Goal: Information Seeking & Learning: Learn about a topic

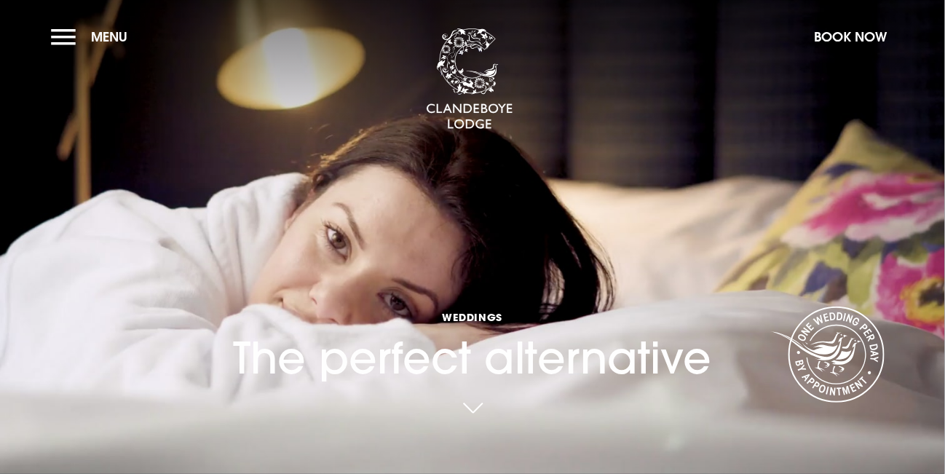
click at [471, 405] on link at bounding box center [472, 409] width 33 height 32
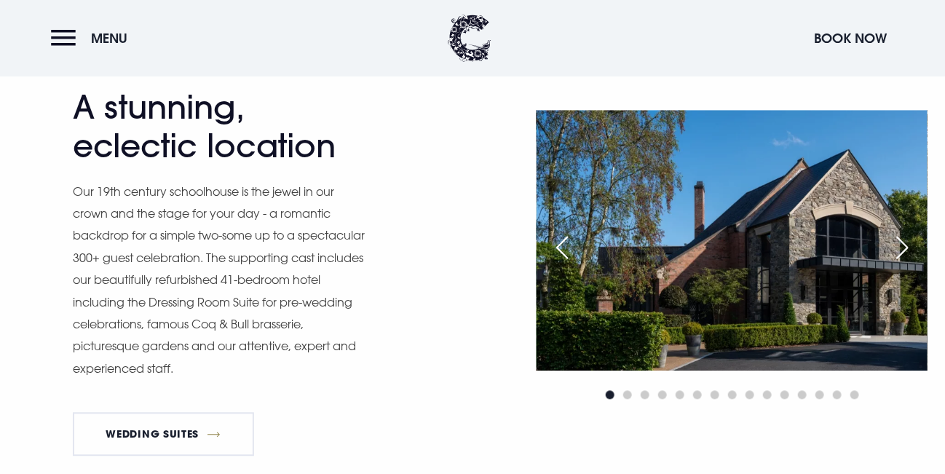
scroll to position [1092, 0]
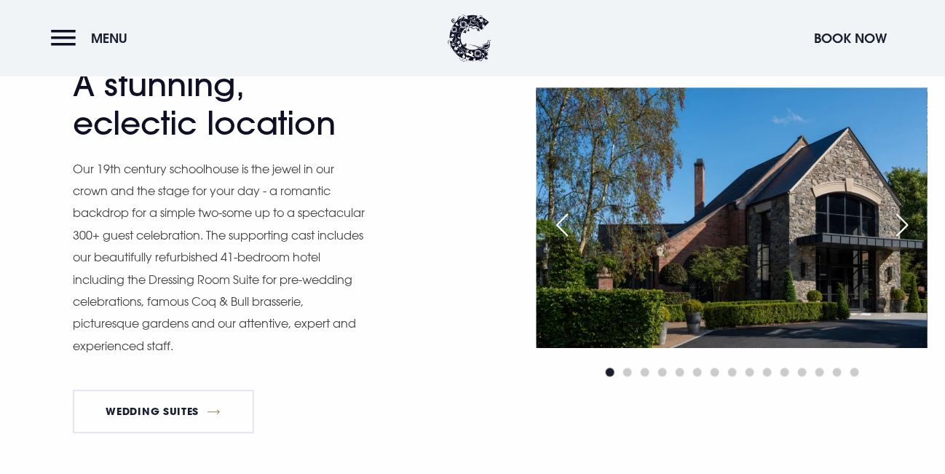
click at [903, 241] on div "Next slide" at bounding box center [902, 225] width 36 height 32
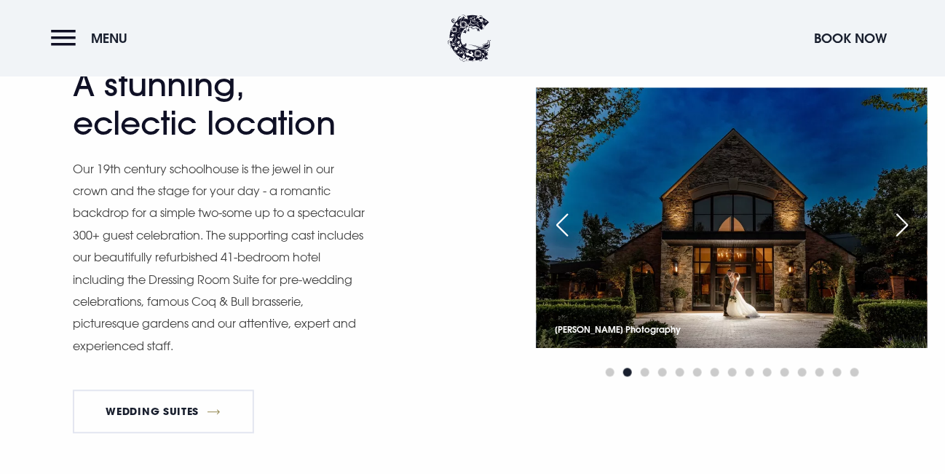
click at [903, 241] on div "Next slide" at bounding box center [902, 225] width 36 height 32
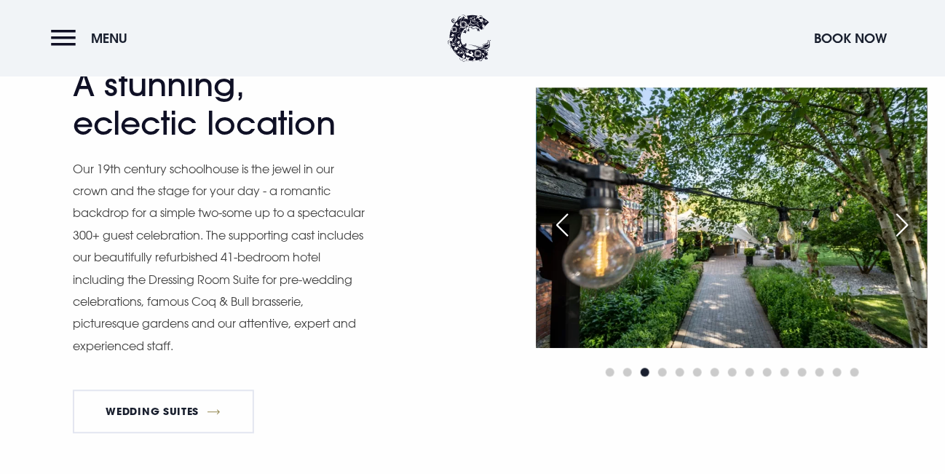
click at [903, 241] on div "Next slide" at bounding box center [902, 225] width 36 height 32
click at [902, 241] on div "Next slide" at bounding box center [902, 225] width 36 height 32
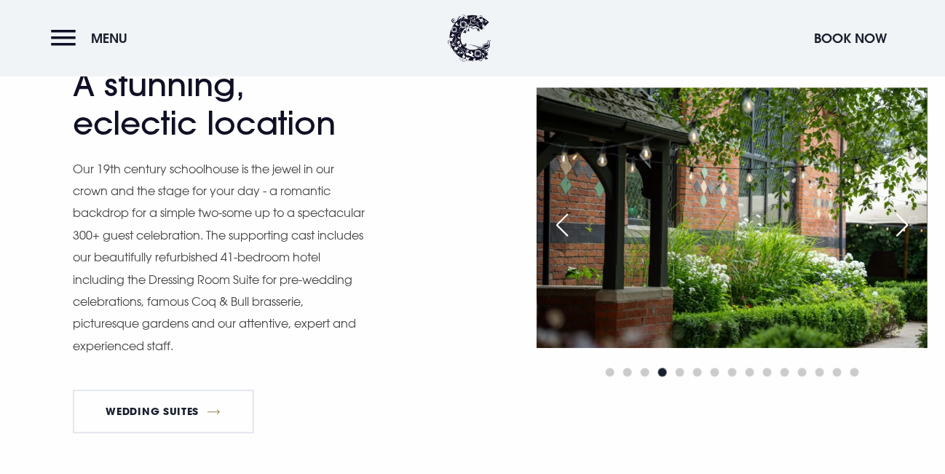
click at [902, 241] on div "Next slide" at bounding box center [902, 225] width 36 height 32
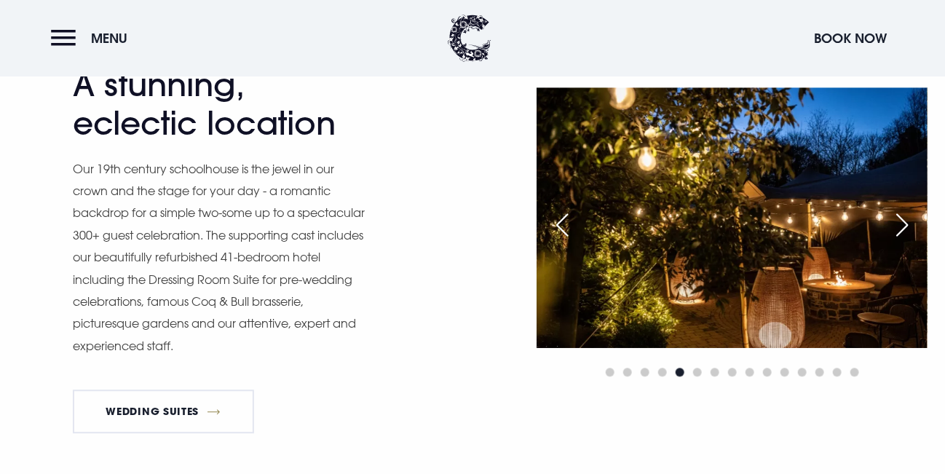
click at [902, 241] on div "Next slide" at bounding box center [902, 225] width 36 height 32
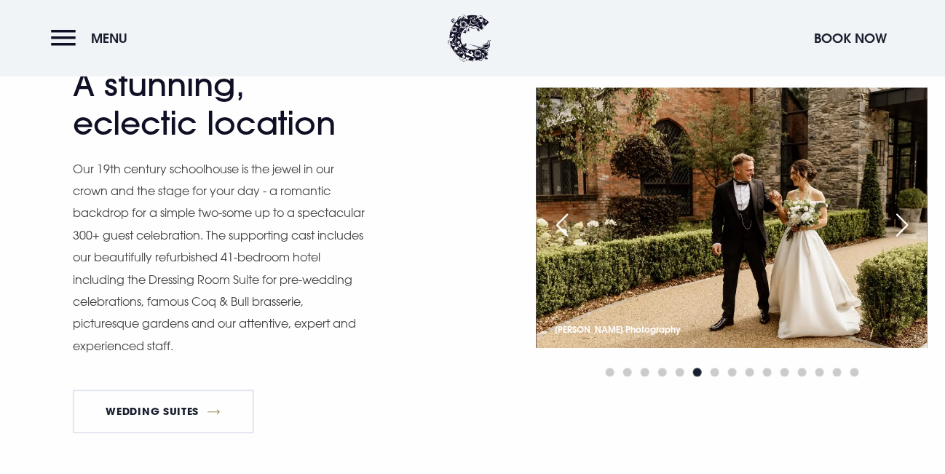
click at [902, 241] on div "Next slide" at bounding box center [902, 225] width 36 height 32
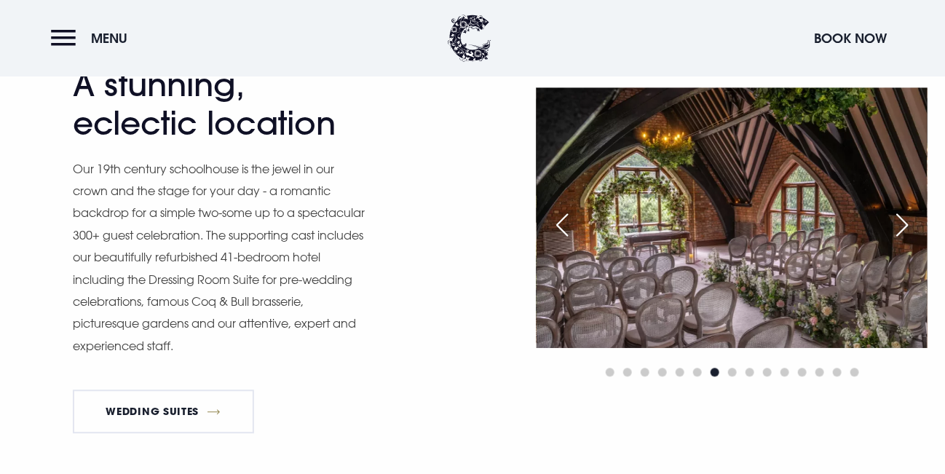
click at [902, 241] on div "Next slide" at bounding box center [902, 225] width 36 height 32
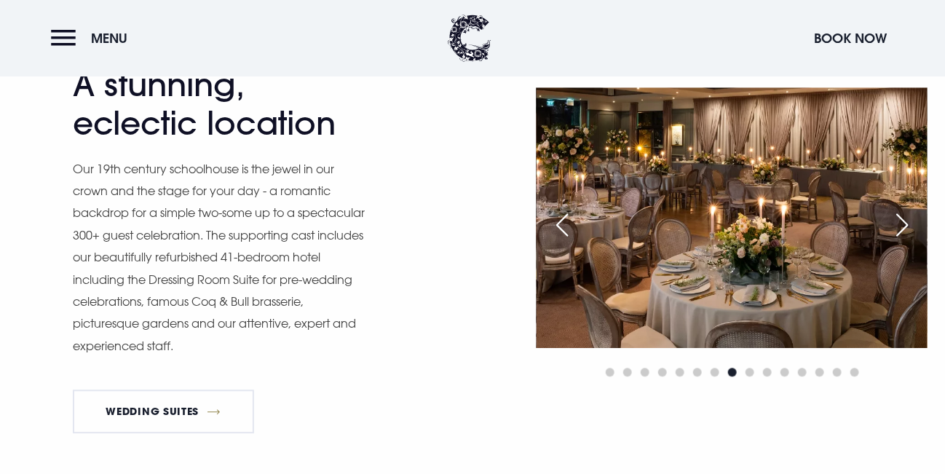
click at [902, 241] on div "Next slide" at bounding box center [902, 225] width 36 height 32
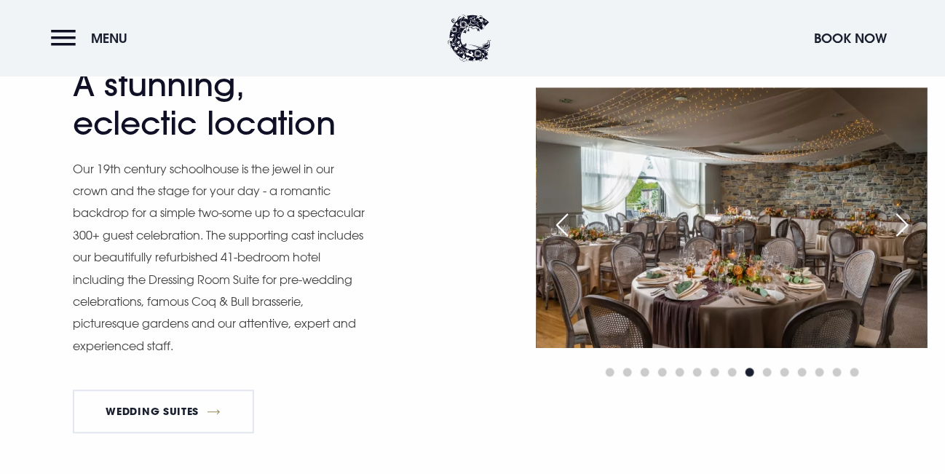
click at [902, 241] on div "Next slide" at bounding box center [902, 225] width 36 height 32
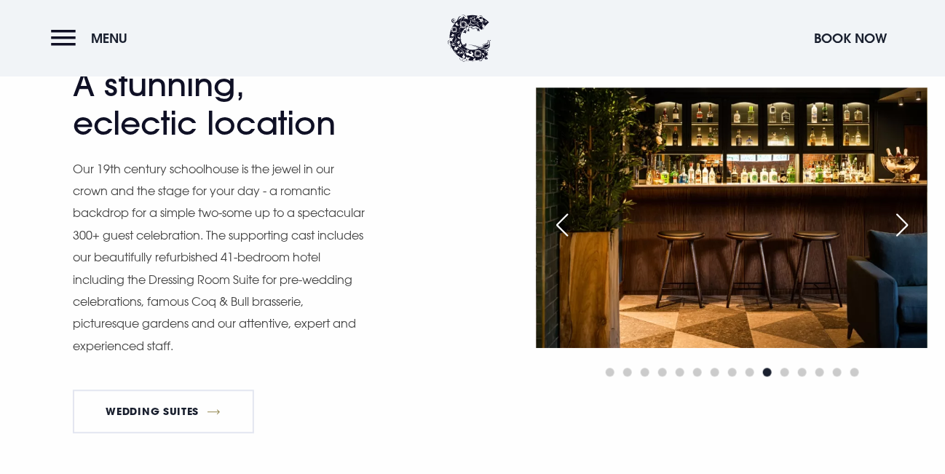
click at [902, 241] on div "Next slide" at bounding box center [902, 225] width 36 height 32
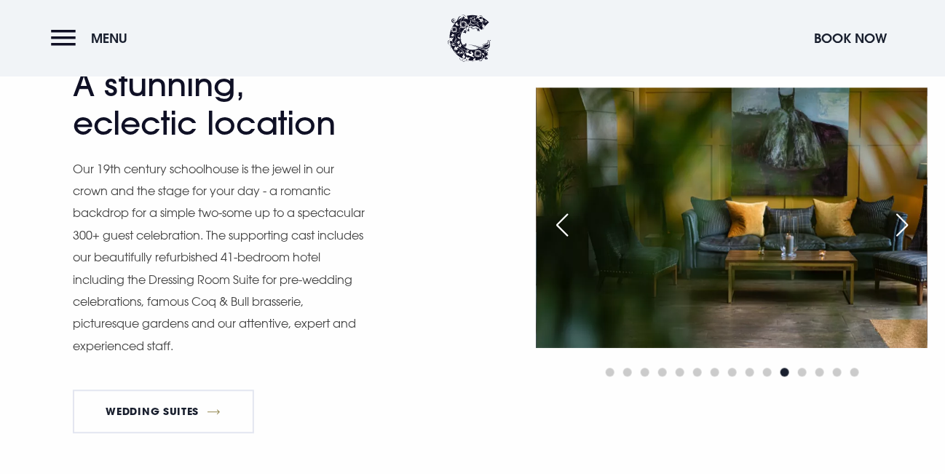
click at [902, 241] on div "Next slide" at bounding box center [902, 225] width 36 height 32
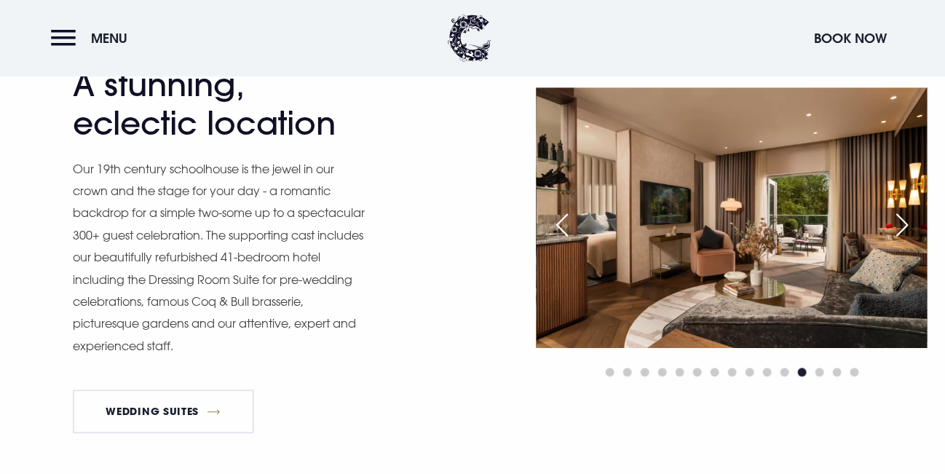
click at [902, 241] on div "Next slide" at bounding box center [902, 225] width 36 height 32
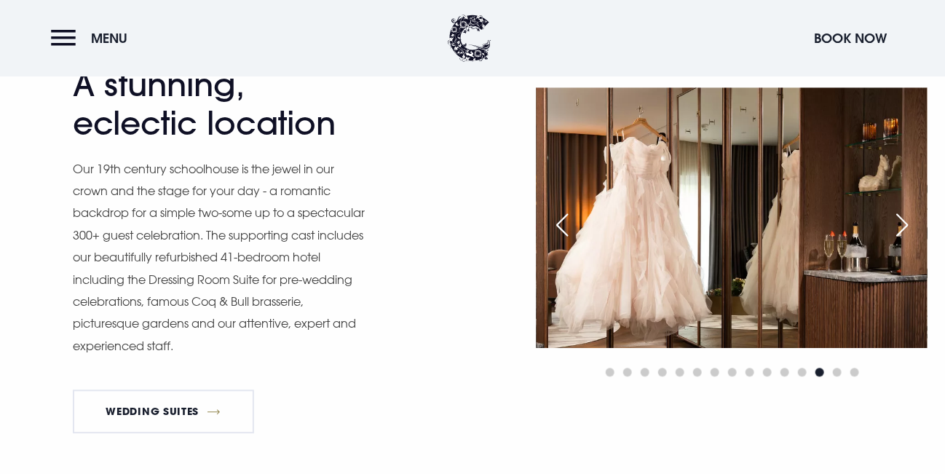
click at [902, 241] on div "Next slide" at bounding box center [902, 225] width 36 height 32
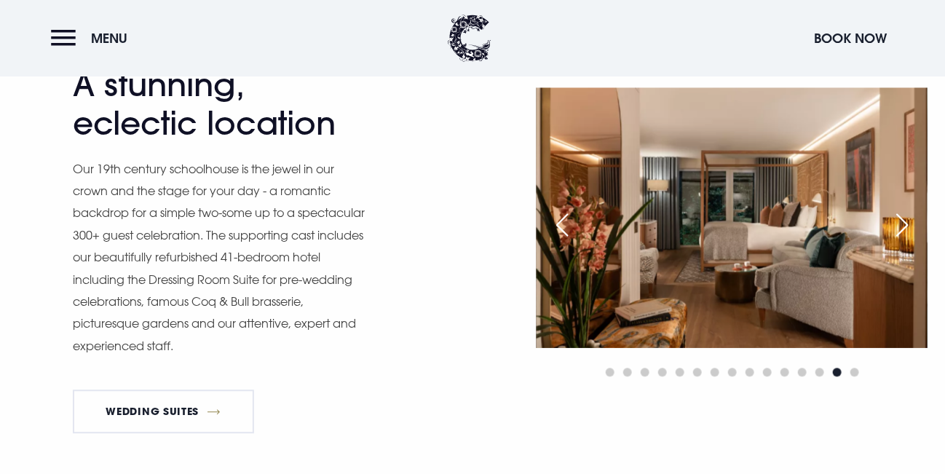
click at [902, 241] on div "Next slide" at bounding box center [902, 225] width 36 height 32
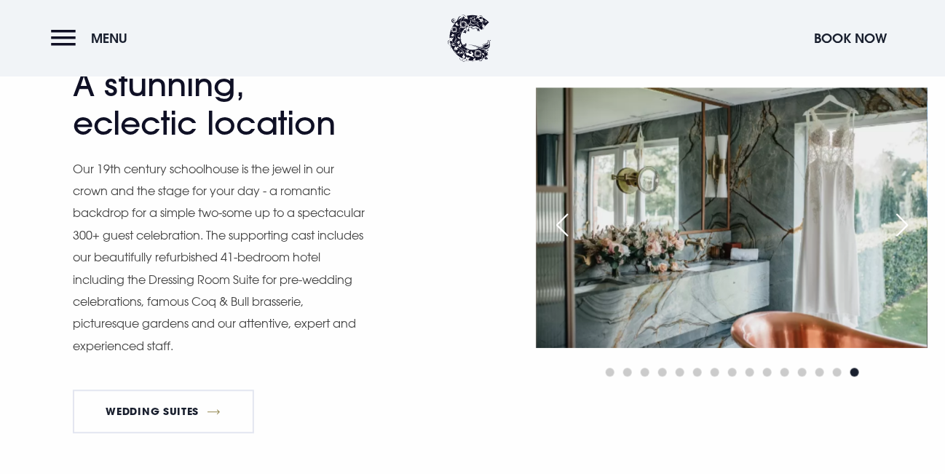
click at [902, 241] on div "Next slide" at bounding box center [902, 225] width 36 height 32
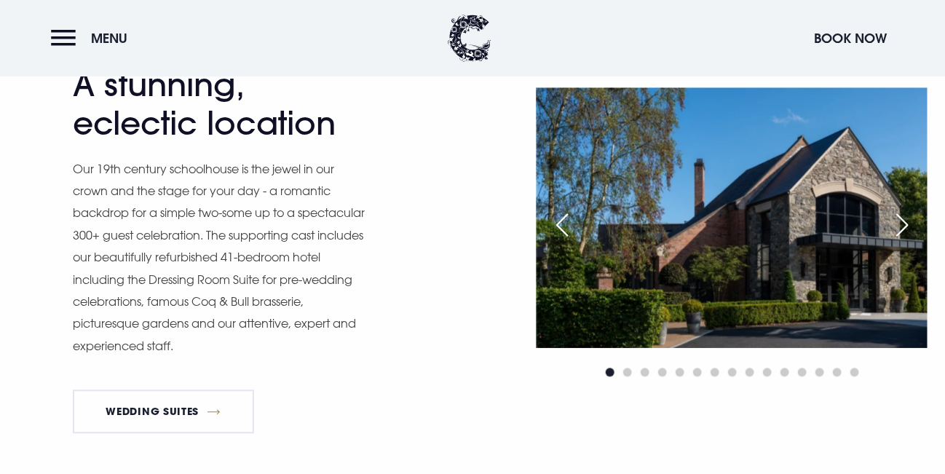
click at [902, 241] on div "Next slide" at bounding box center [902, 225] width 36 height 32
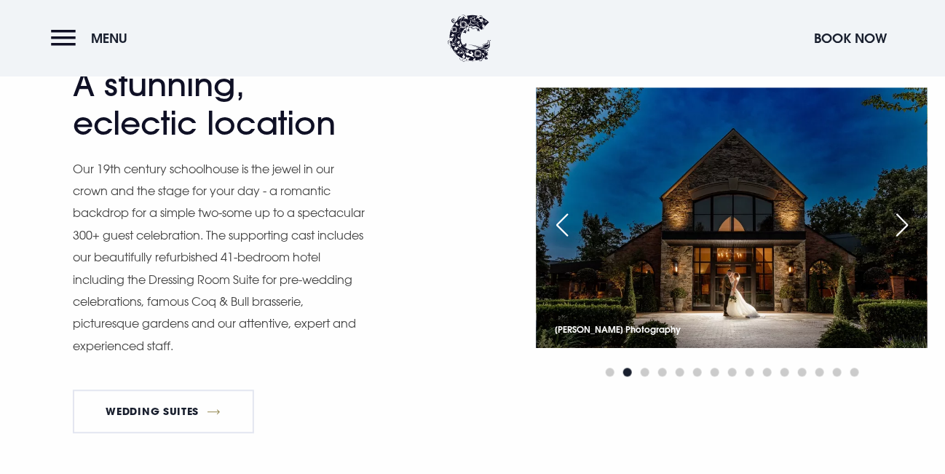
click at [902, 241] on div "Next slide" at bounding box center [902, 225] width 36 height 32
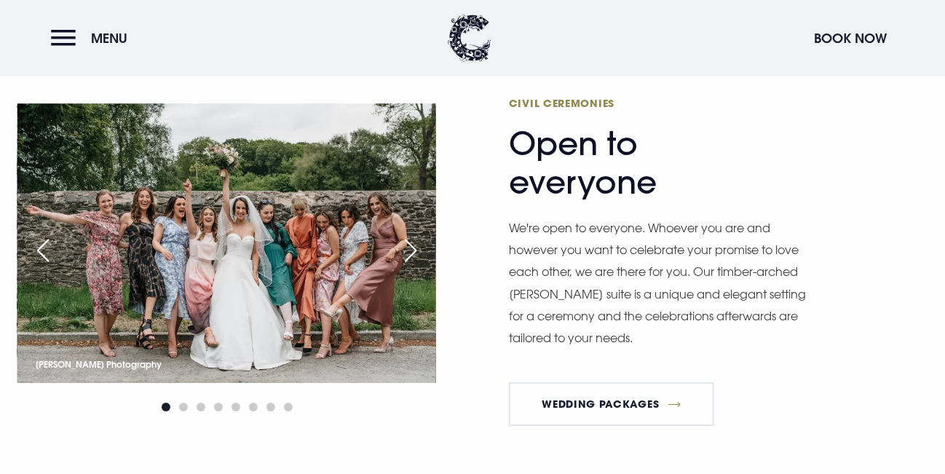
scroll to position [1602, 0]
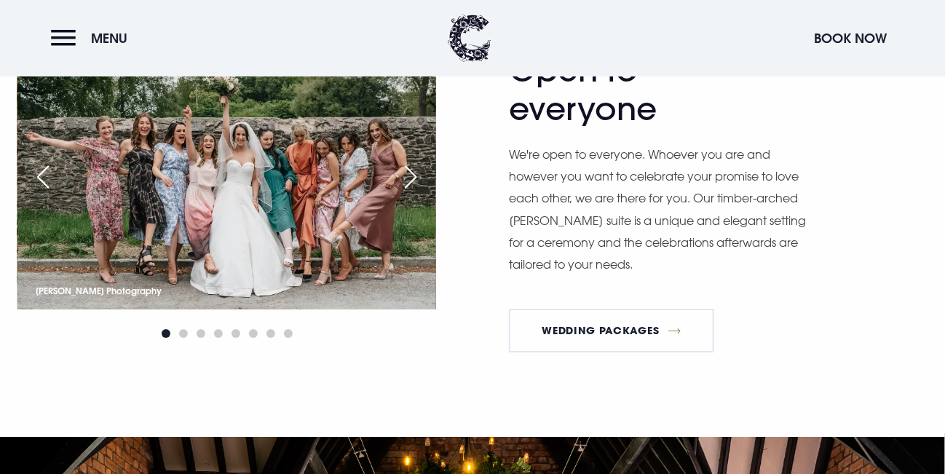
click at [413, 193] on div "Next slide" at bounding box center [410, 177] width 36 height 32
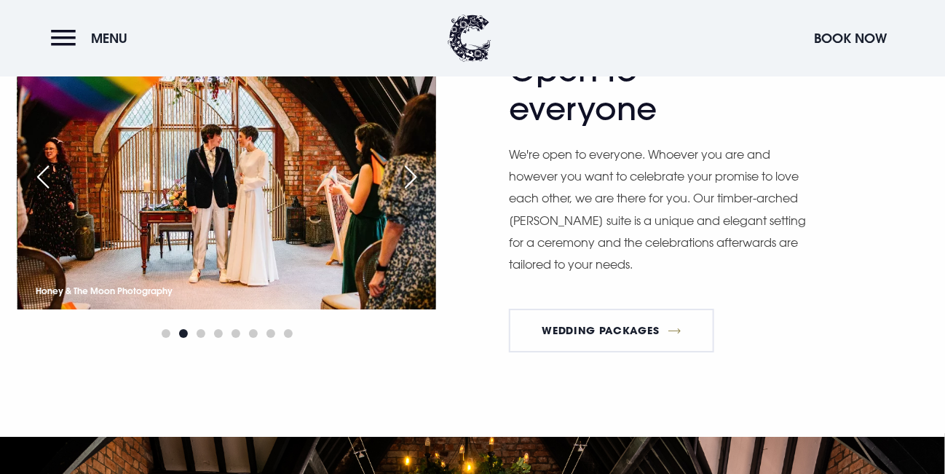
click at [413, 193] on div "Next slide" at bounding box center [410, 177] width 36 height 32
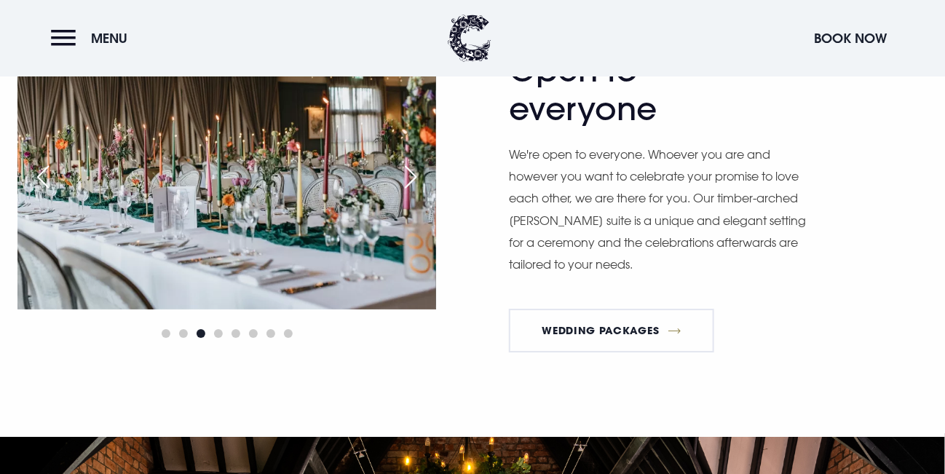
click at [408, 193] on div "Next slide" at bounding box center [410, 177] width 36 height 32
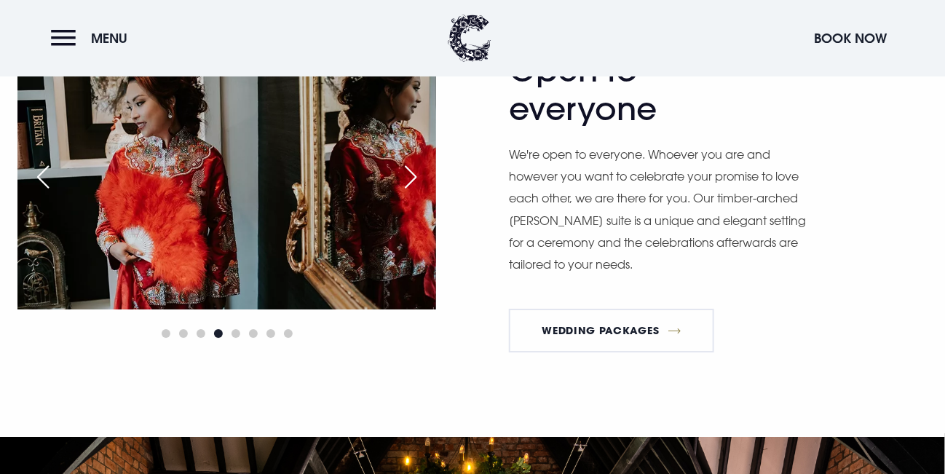
click at [408, 193] on div "Next slide" at bounding box center [410, 177] width 36 height 32
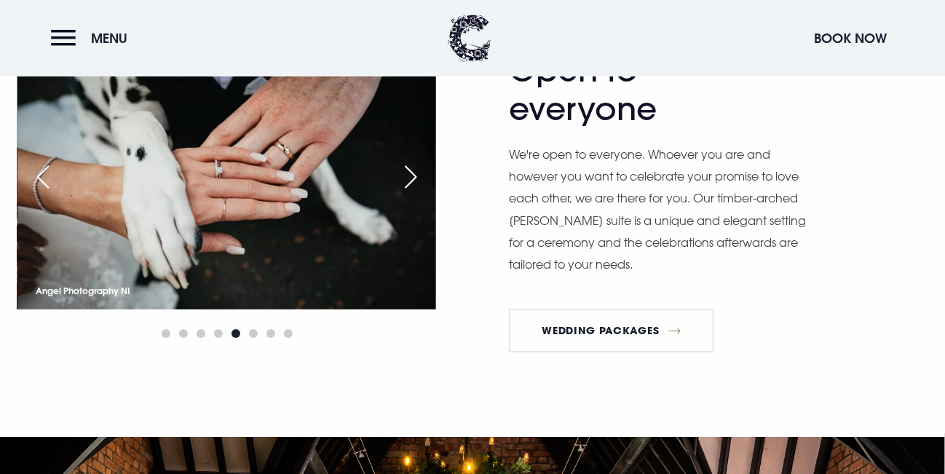
click at [408, 193] on div "Next slide" at bounding box center [410, 177] width 36 height 32
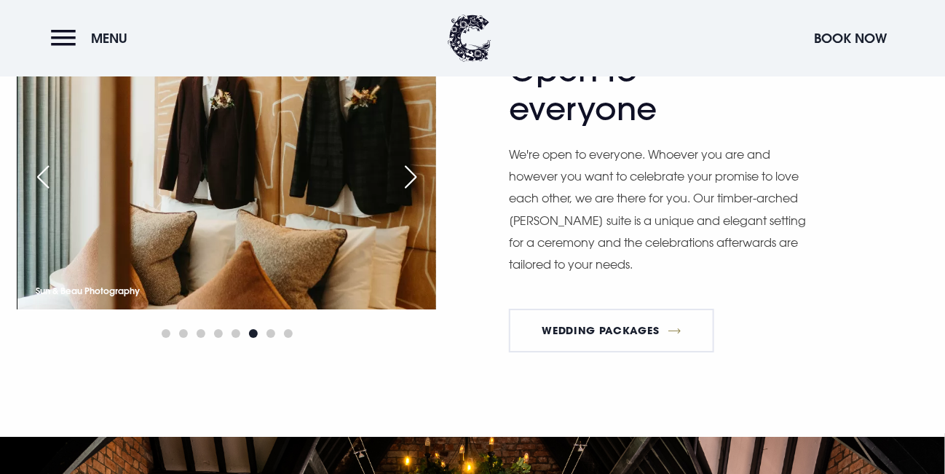
click at [408, 193] on div "Next slide" at bounding box center [410, 177] width 36 height 32
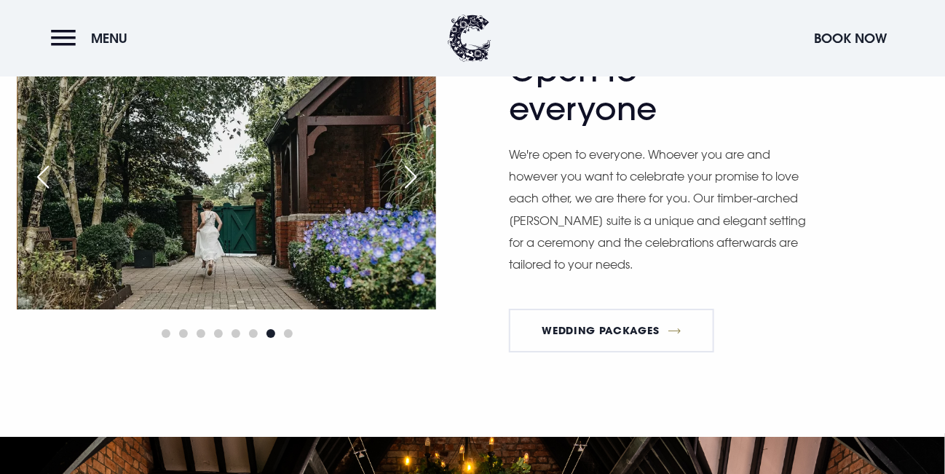
click at [408, 193] on div "Next slide" at bounding box center [410, 177] width 36 height 32
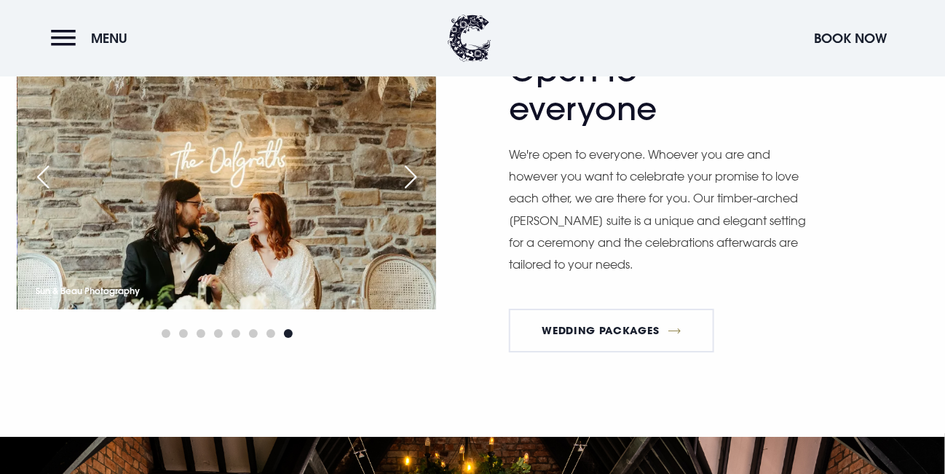
click at [408, 193] on div "Next slide" at bounding box center [410, 177] width 36 height 32
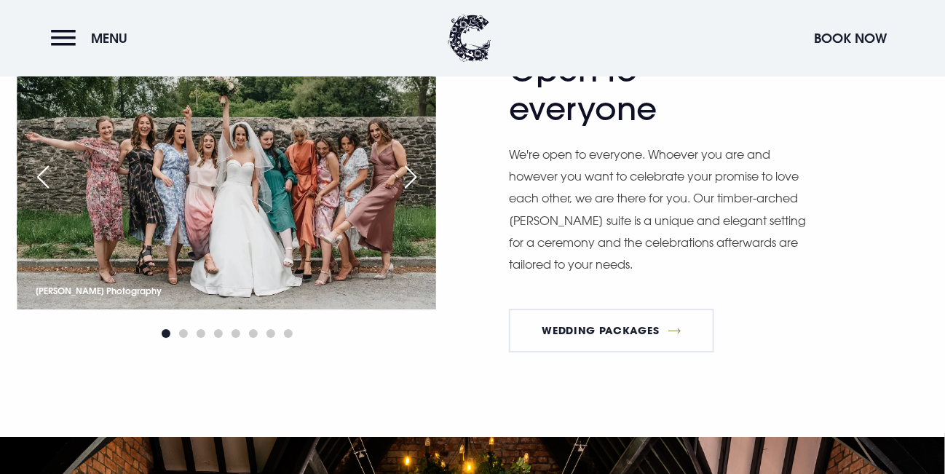
click at [408, 193] on div "Next slide" at bounding box center [410, 177] width 36 height 32
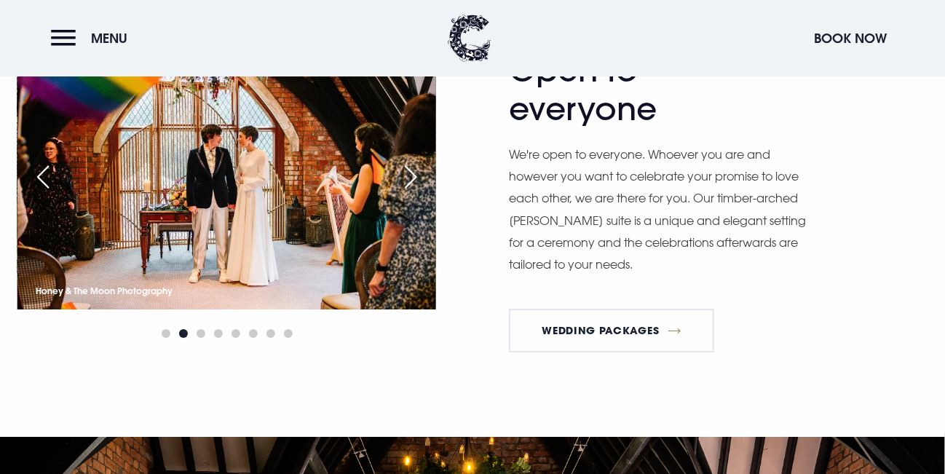
click at [408, 193] on div "Next slide" at bounding box center [410, 177] width 36 height 32
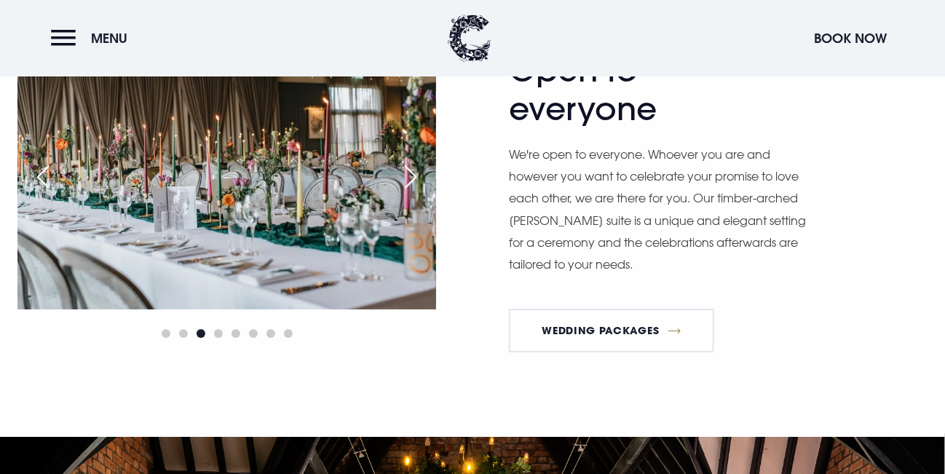
click at [408, 193] on div "Next slide" at bounding box center [410, 177] width 36 height 32
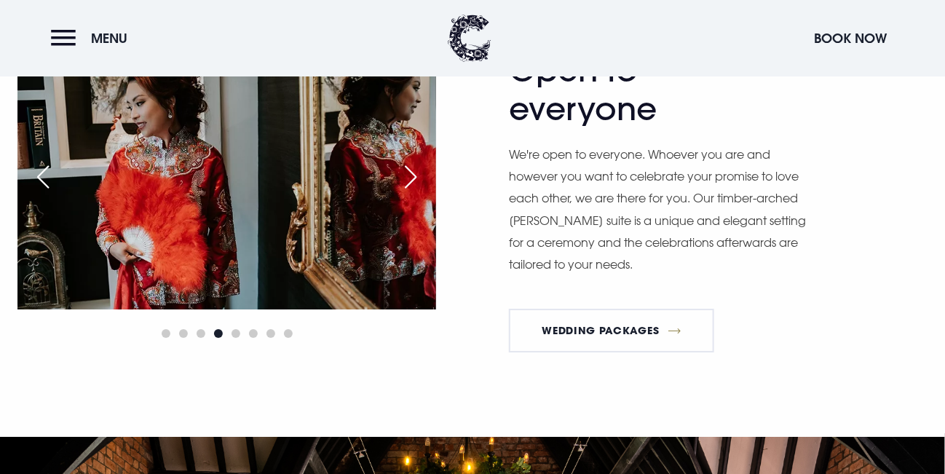
click at [408, 193] on div "Next slide" at bounding box center [410, 177] width 36 height 32
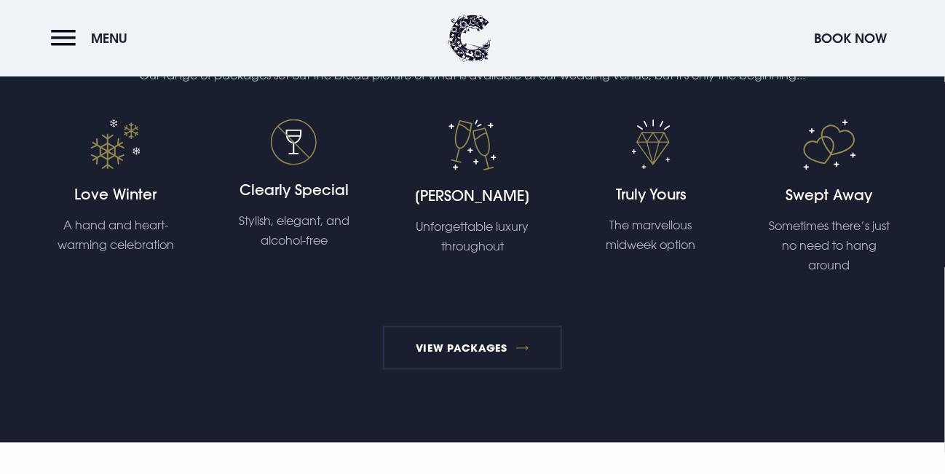
scroll to position [2693, 0]
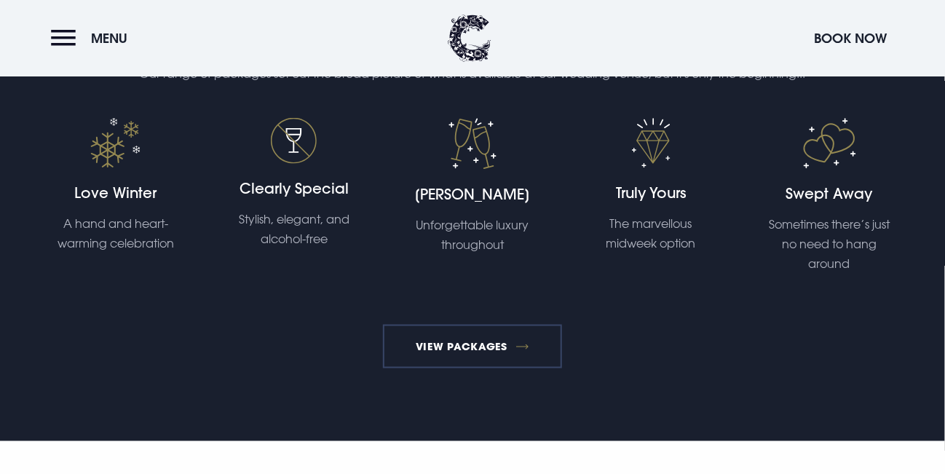
click at [502, 368] on link "View Packages" at bounding box center [473, 347] width 180 height 44
